Goal: Find contact information: Find contact information

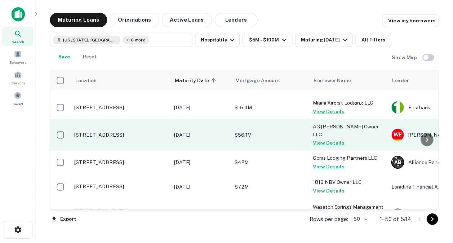
scroll to position [1003, 0]
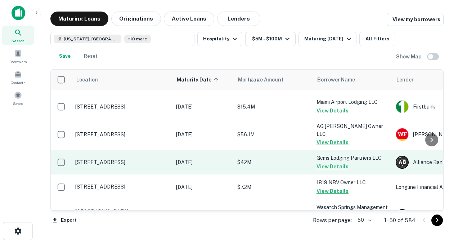
click at [127, 159] on p "[STREET_ADDRESS]" at bounding box center [122, 162] width 94 height 6
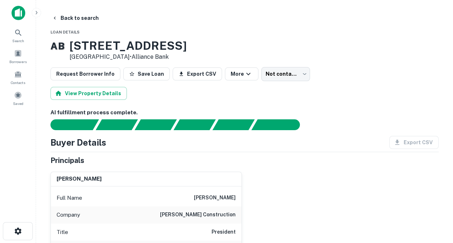
drag, startPoint x: 81, startPoint y: 45, endPoint x: 219, endPoint y: 50, distance: 137.6
click at [219, 50] on div "A B [STREET_ADDRESS] • Alliance Bank" at bounding box center [244, 50] width 388 height 22
copy h3 "[STREET_ADDRESS]"
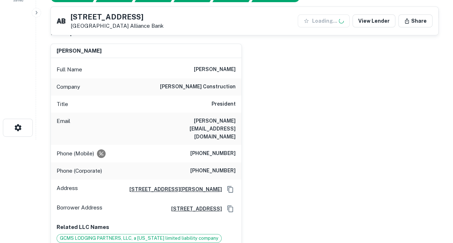
scroll to position [107, 0]
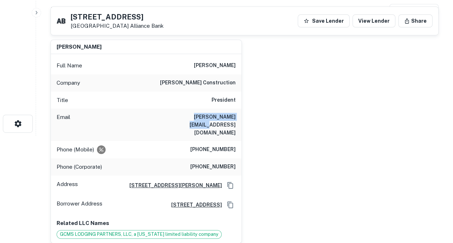
drag, startPoint x: 175, startPoint y: 119, endPoint x: 235, endPoint y: 113, distance: 60.8
click at [235, 113] on div "Email [PERSON_NAME][EMAIL_ADDRESS][DOMAIN_NAME]" at bounding box center [146, 124] width 190 height 32
copy h6 "[PERSON_NAME][EMAIL_ADDRESS][DOMAIN_NAME]"
click at [18, 135] on html "Search Borrowers Contacts Saved Back to search A B [STREET_ADDRESS] Alliance Ba…" at bounding box center [226, 14] width 453 height 243
drag, startPoint x: 198, startPoint y: 131, endPoint x: 241, endPoint y: 132, distance: 42.5
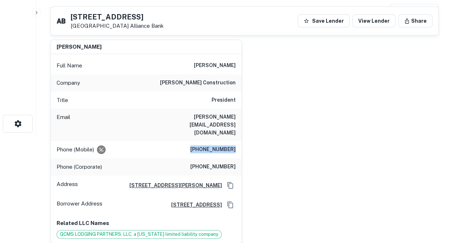
click at [241, 141] on div "Phone (Mobile) [PHONE_NUMBER]" at bounding box center [146, 149] width 190 height 17
copy h6 "[PHONE_NUMBER]"
click at [14, 135] on html "Search Borrowers Contacts Saved Back to search A B [STREET_ADDRESS] Alliance Ba…" at bounding box center [226, 14] width 453 height 243
drag, startPoint x: 191, startPoint y: 150, endPoint x: 239, endPoint y: 144, distance: 48.9
click at [239, 158] on div "Phone (Corporate) [PHONE_NUMBER]" at bounding box center [146, 166] width 190 height 17
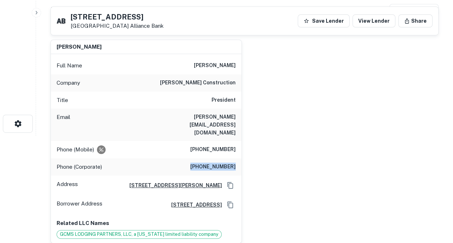
copy h6 "[PHONE_NUMBER]"
drag, startPoint x: 171, startPoint y: 116, endPoint x: 239, endPoint y: 113, distance: 68.4
click at [239, 113] on div "Email [PERSON_NAME][EMAIL_ADDRESS][DOMAIN_NAME]" at bounding box center [146, 124] width 190 height 32
copy h6 "[PERSON_NAME][EMAIL_ADDRESS][DOMAIN_NAME]"
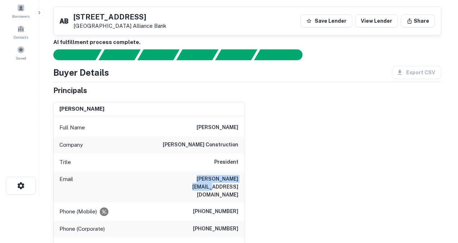
scroll to position [0, 0]
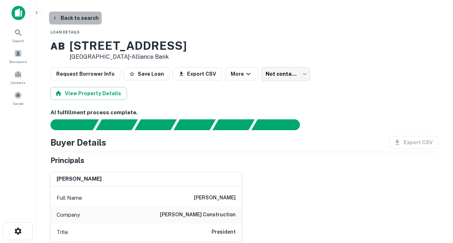
click at [81, 18] on button "Back to search" at bounding box center [75, 18] width 53 height 13
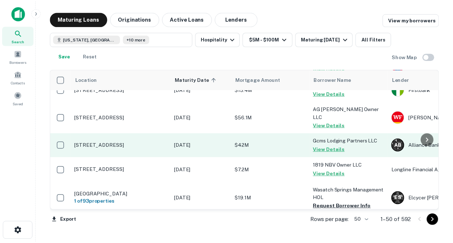
scroll to position [1027, 0]
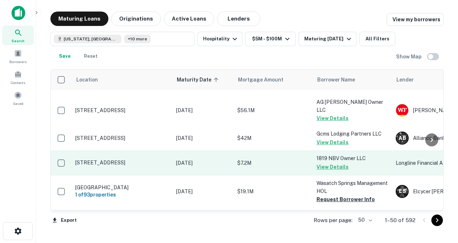
click at [131, 159] on p "[STREET_ADDRESS]" at bounding box center [122, 162] width 94 height 6
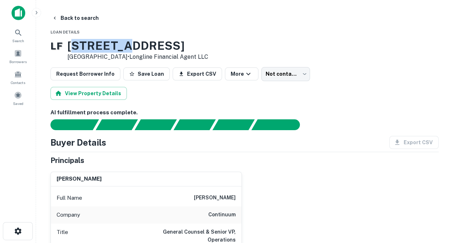
drag, startPoint x: 82, startPoint y: 45, endPoint x: 133, endPoint y: 50, distance: 51.4
click at [133, 50] on h3 "[STREET_ADDRESS]" at bounding box center [137, 46] width 141 height 14
drag, startPoint x: 133, startPoint y: 50, endPoint x: 200, endPoint y: 46, distance: 67.1
click at [200, 46] on h3 "[STREET_ADDRESS]" at bounding box center [137, 46] width 141 height 14
click at [83, 48] on h3 "[STREET_ADDRESS]" at bounding box center [137, 46] width 141 height 14
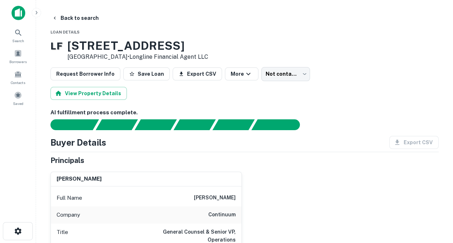
drag, startPoint x: 80, startPoint y: 45, endPoint x: 208, endPoint y: 49, distance: 128.2
click at [208, 49] on h3 "[STREET_ADDRESS]" at bounding box center [137, 46] width 141 height 14
copy h3 "[STREET_ADDRESS]"
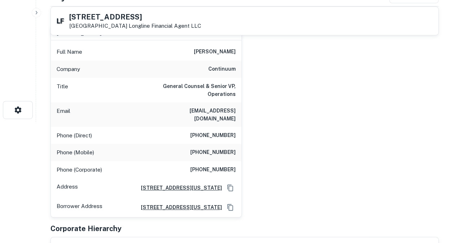
scroll to position [121, 0]
